Goal: Check status

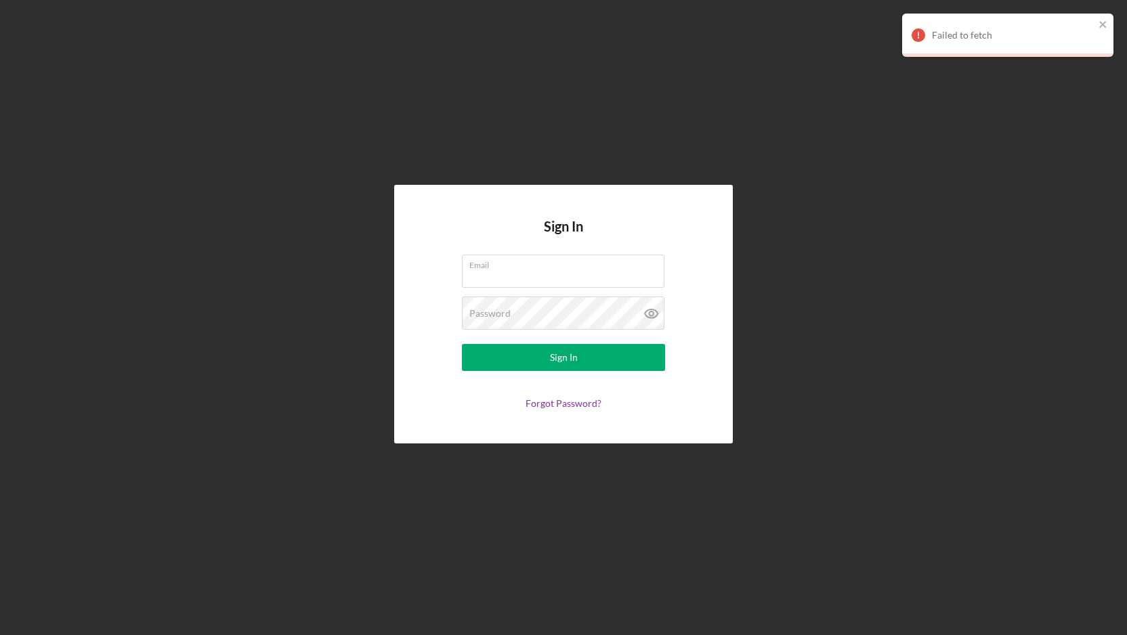
type input "[EMAIL_ADDRESS][DOMAIN_NAME]"
click at [924, 399] on div "Sign In Email [EMAIL_ADDRESS][DOMAIN_NAME] Password Sign In Forgot Password?" at bounding box center [563, 314] width 1113 height 628
click at [1098, 27] on div "Failed to fetch" at bounding box center [1002, 35] width 191 height 22
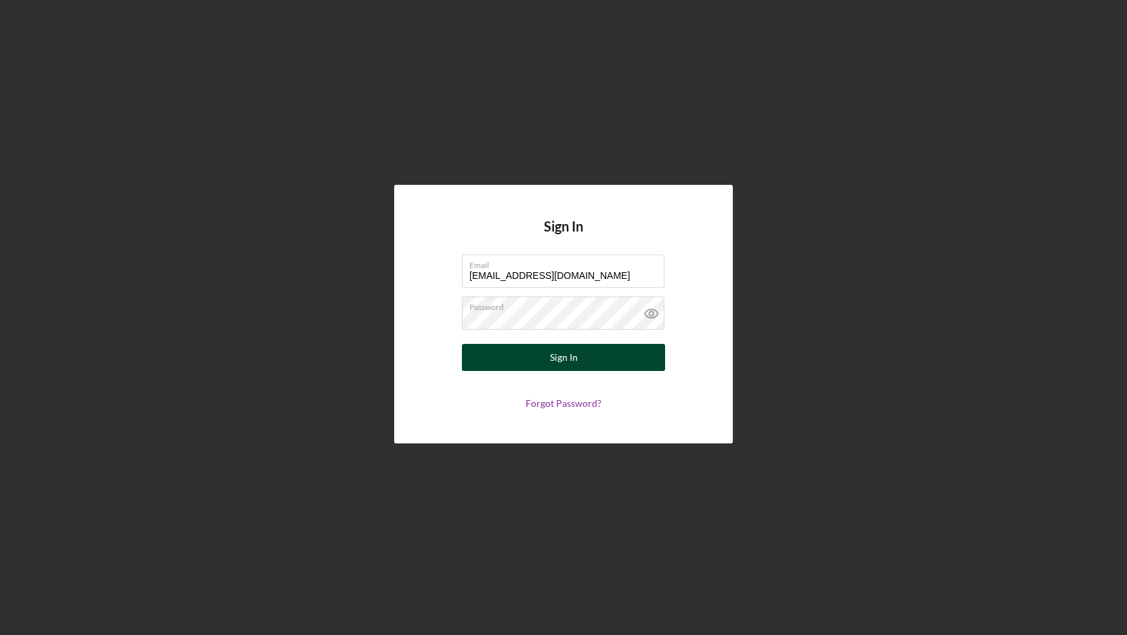
click at [603, 370] on button "Sign In" at bounding box center [563, 357] width 203 height 27
click at [565, 350] on div "Sign In" at bounding box center [564, 357] width 28 height 27
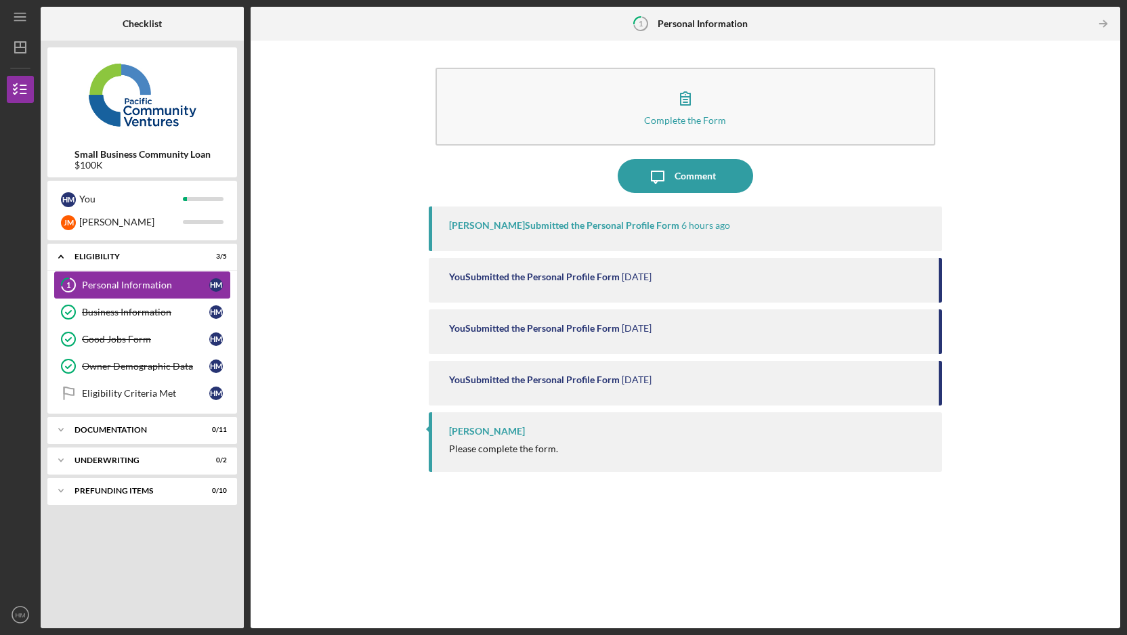
click at [164, 292] on link "1 Personal Information H M" at bounding box center [142, 285] width 176 height 27
click at [555, 448] on div "Please complete the form." at bounding box center [503, 449] width 109 height 11
click at [525, 452] on div "Please complete the form." at bounding box center [503, 449] width 109 height 11
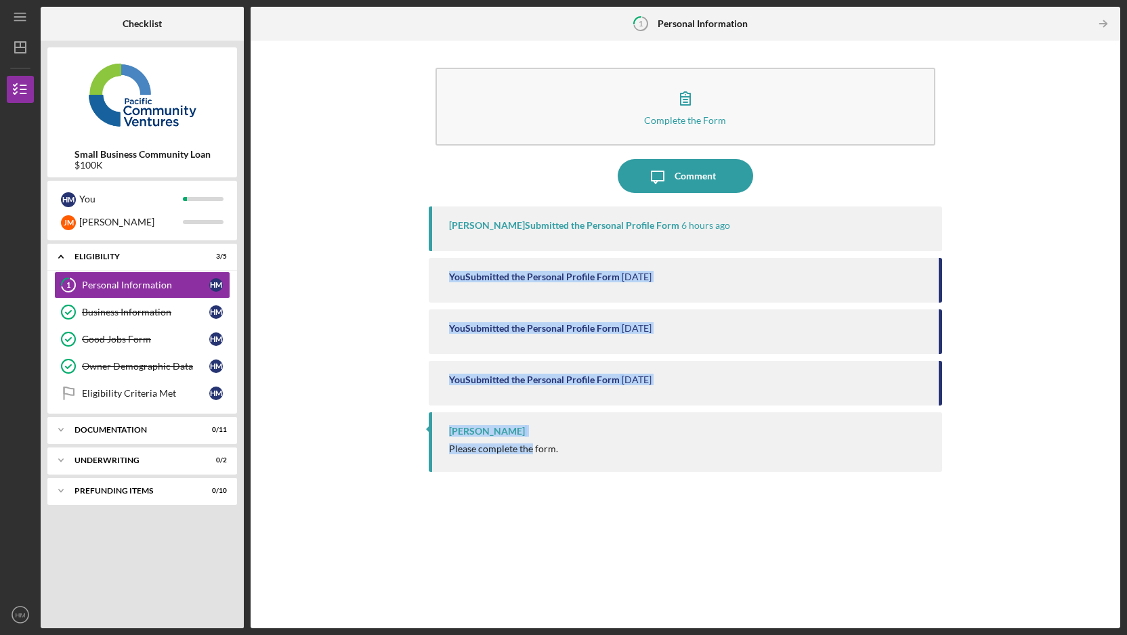
drag, startPoint x: 525, startPoint y: 452, endPoint x: 706, endPoint y: 231, distance: 285.3
click at [702, 232] on div "[PERSON_NAME] Submitted the Personal Profile Form 6 hours ago You Submitted the…" at bounding box center [685, 408] width 513 height 402
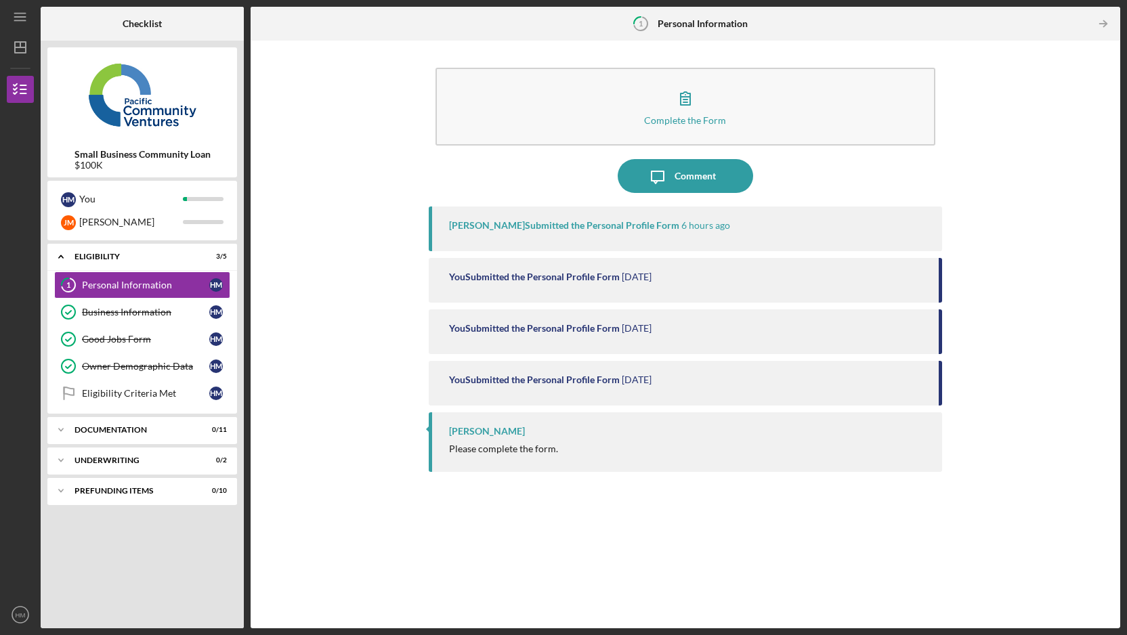
click at [681, 227] on time "6 hours ago" at bounding box center [705, 225] width 49 height 11
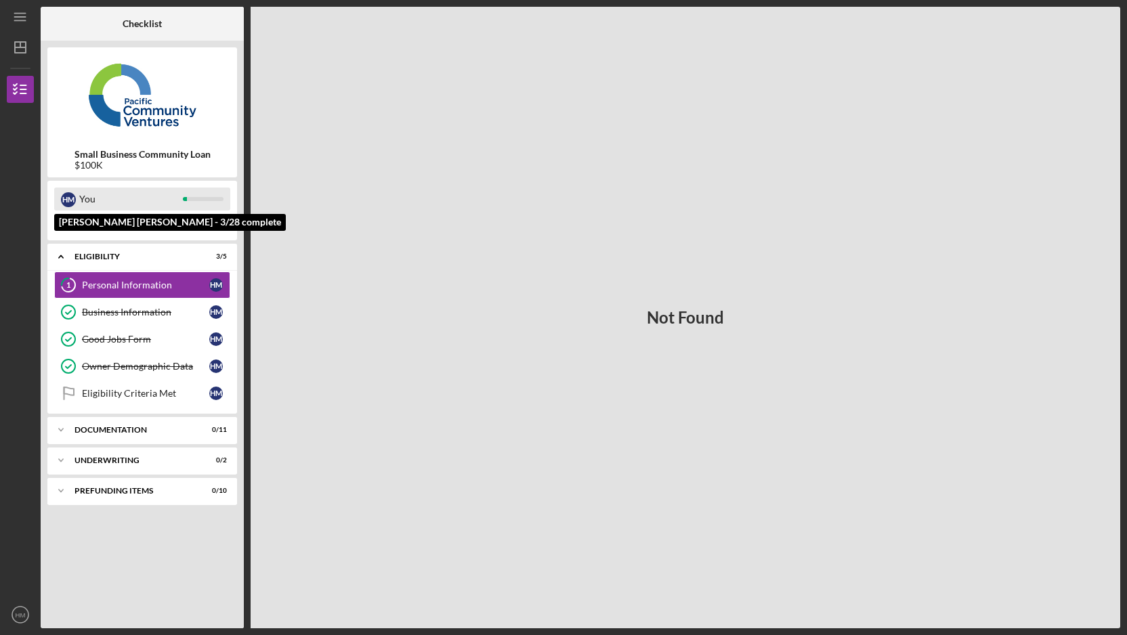
click at [195, 196] on div "H M You" at bounding box center [142, 199] width 176 height 23
click at [198, 197] on div at bounding box center [203, 199] width 41 height 4
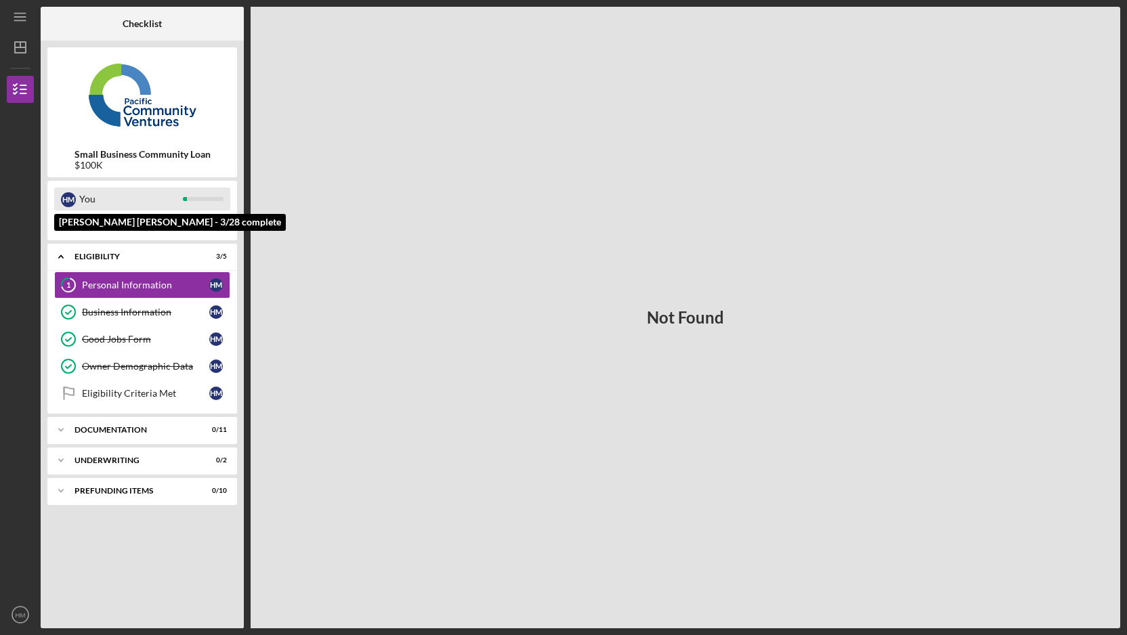
click at [198, 197] on div at bounding box center [203, 199] width 41 height 4
click at [194, 197] on div at bounding box center [203, 199] width 41 height 4
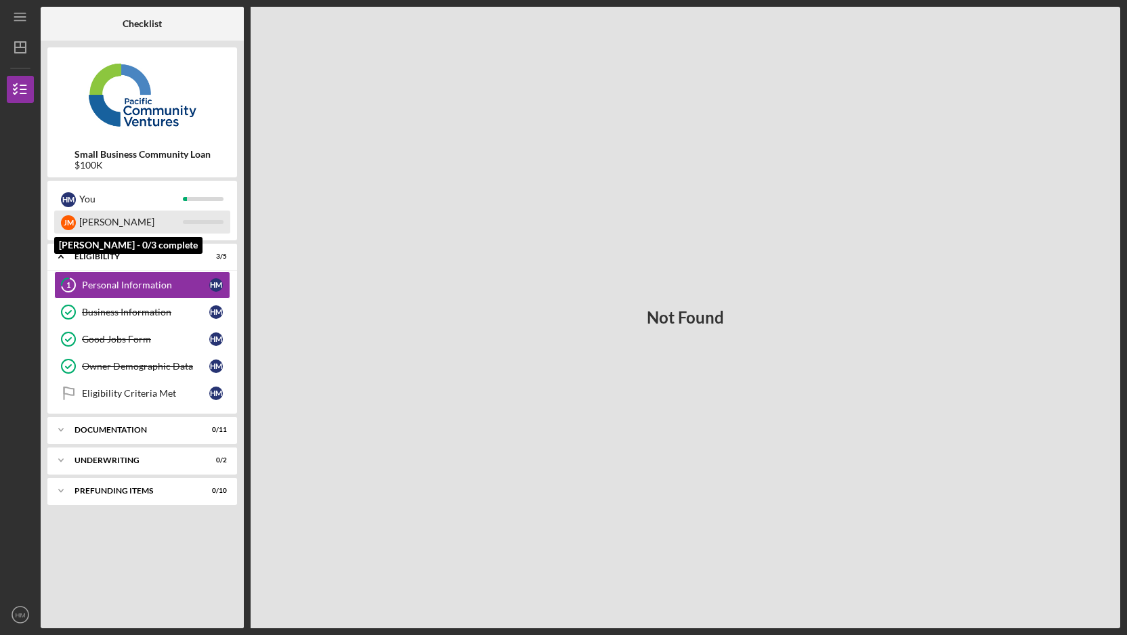
click at [194, 222] on div at bounding box center [203, 222] width 41 height 4
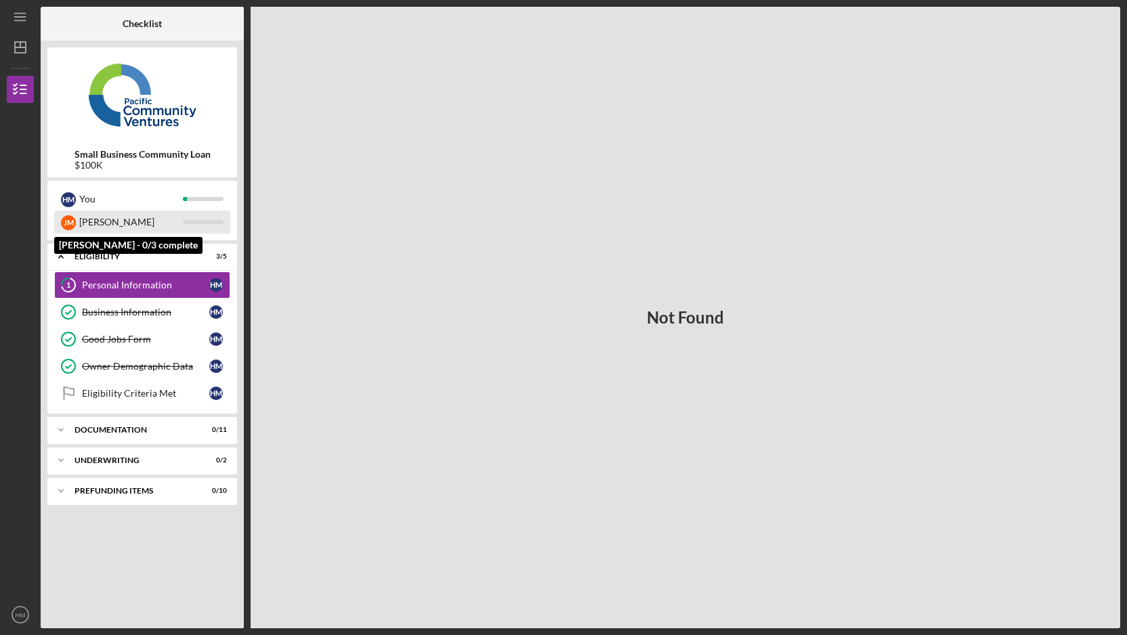
click at [194, 222] on div at bounding box center [203, 222] width 41 height 4
click at [194, 223] on div at bounding box center [203, 222] width 41 height 4
click at [198, 437] on div "Icon/Expander Documentation 0 / 11" at bounding box center [142, 429] width 190 height 27
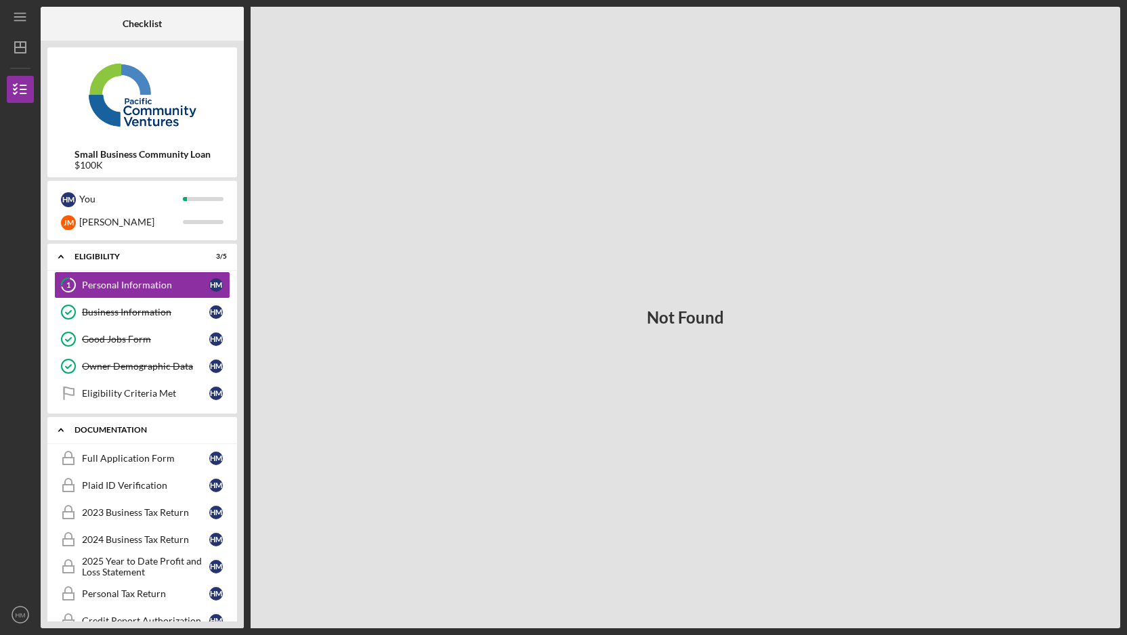
click at [198, 437] on div "Icon/Expander Documentation 0 / 11" at bounding box center [142, 430] width 190 height 28
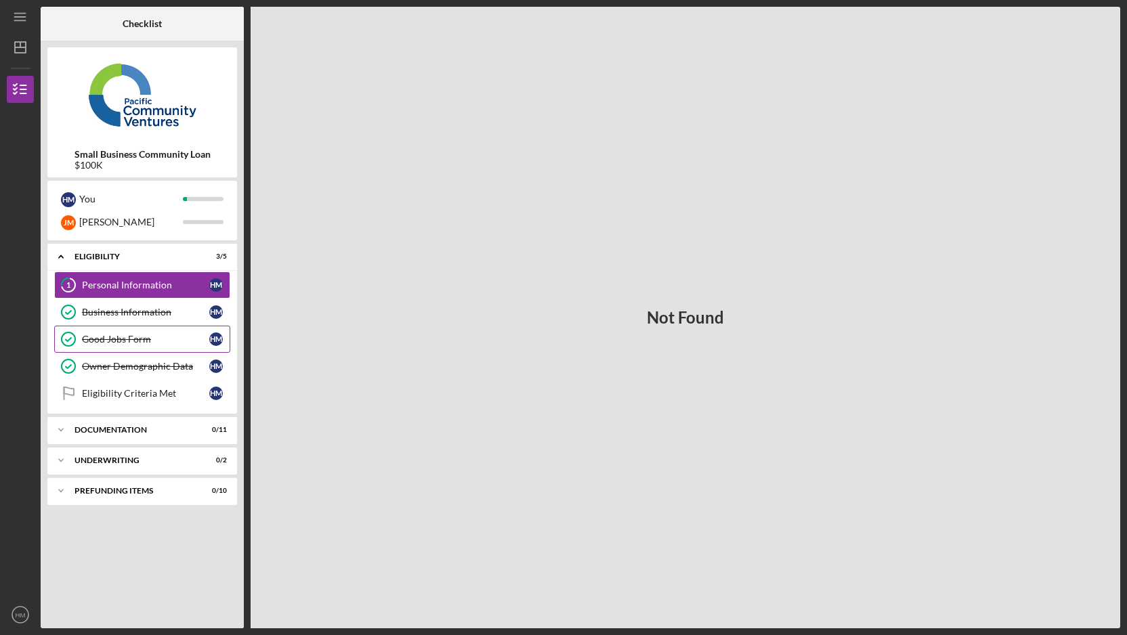
click at [179, 351] on link "Good Jobs Form Good Jobs Form H M" at bounding box center [142, 339] width 176 height 27
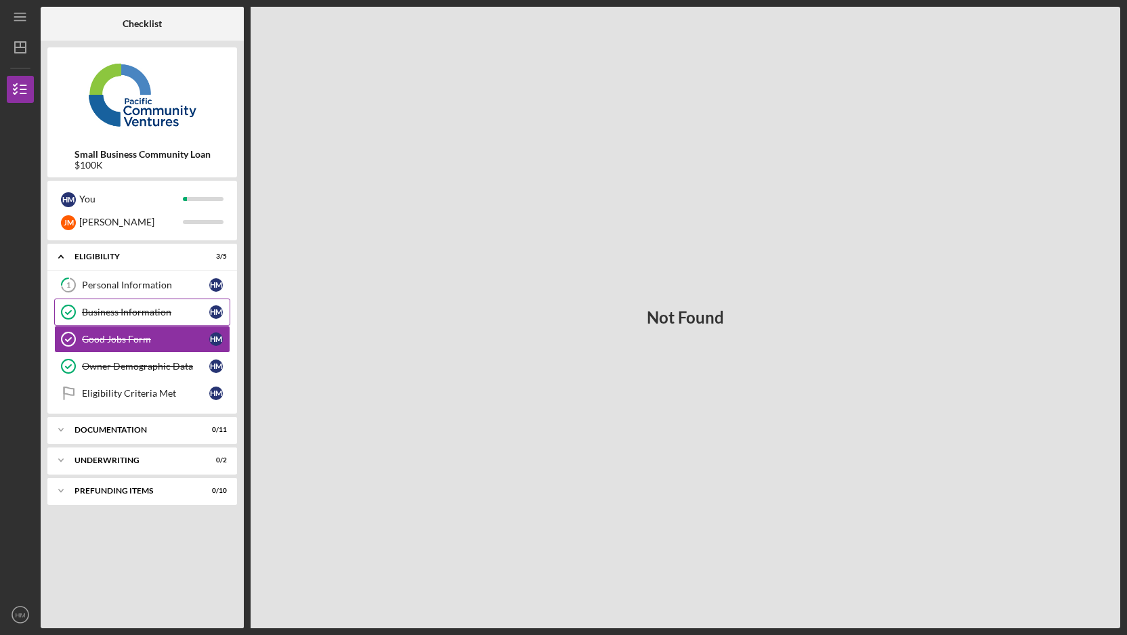
click at [177, 322] on link "Business Information Business Information H M" at bounding box center [142, 312] width 176 height 27
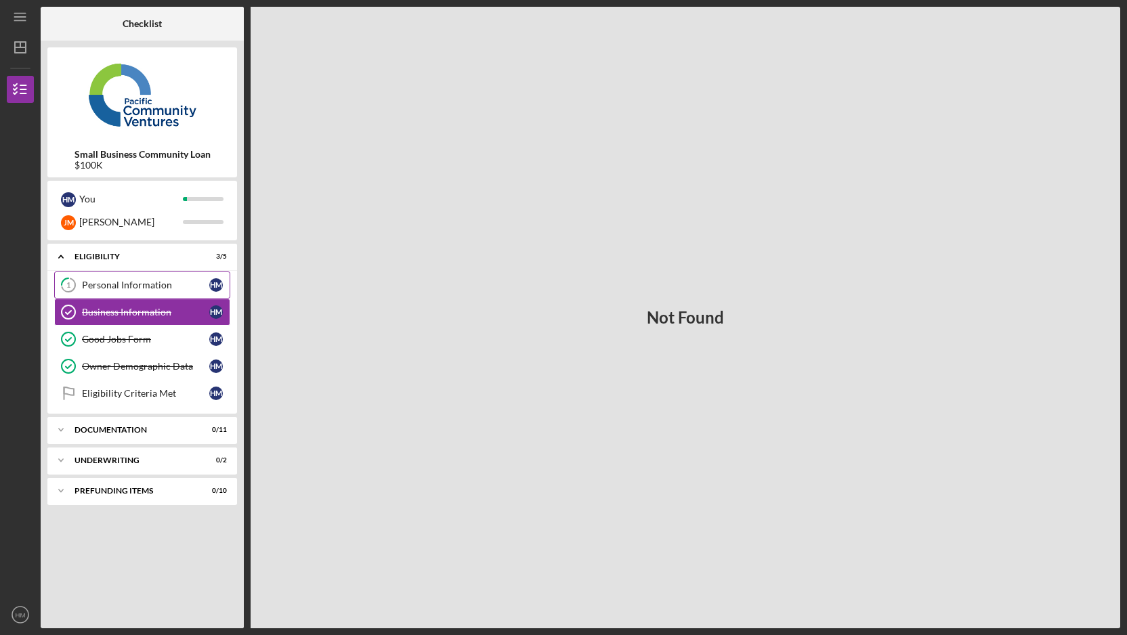
click at [175, 297] on link "1 Personal Information H M" at bounding box center [142, 285] width 176 height 27
